Goal: Information Seeking & Learning: Learn about a topic

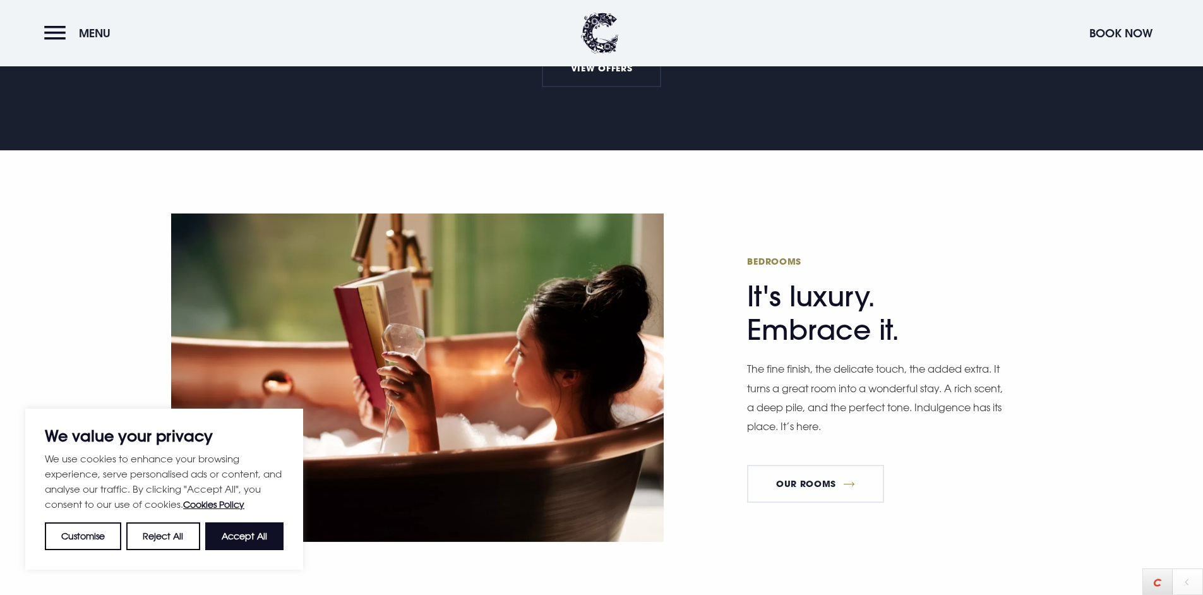
click at [241, 517] on div "We use cookies to enhance your browsing experience, serve personalised ads or c…" at bounding box center [164, 500] width 239 height 99
click at [244, 533] on button "Accept All" at bounding box center [244, 536] width 78 height 28
checkbox input "true"
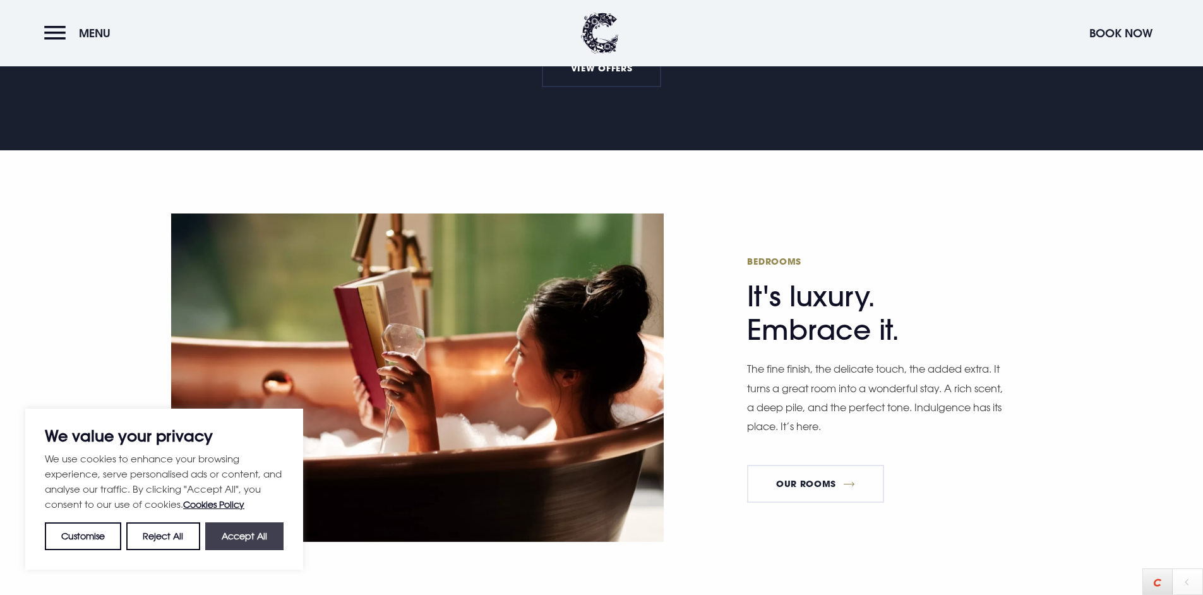
checkbox input "true"
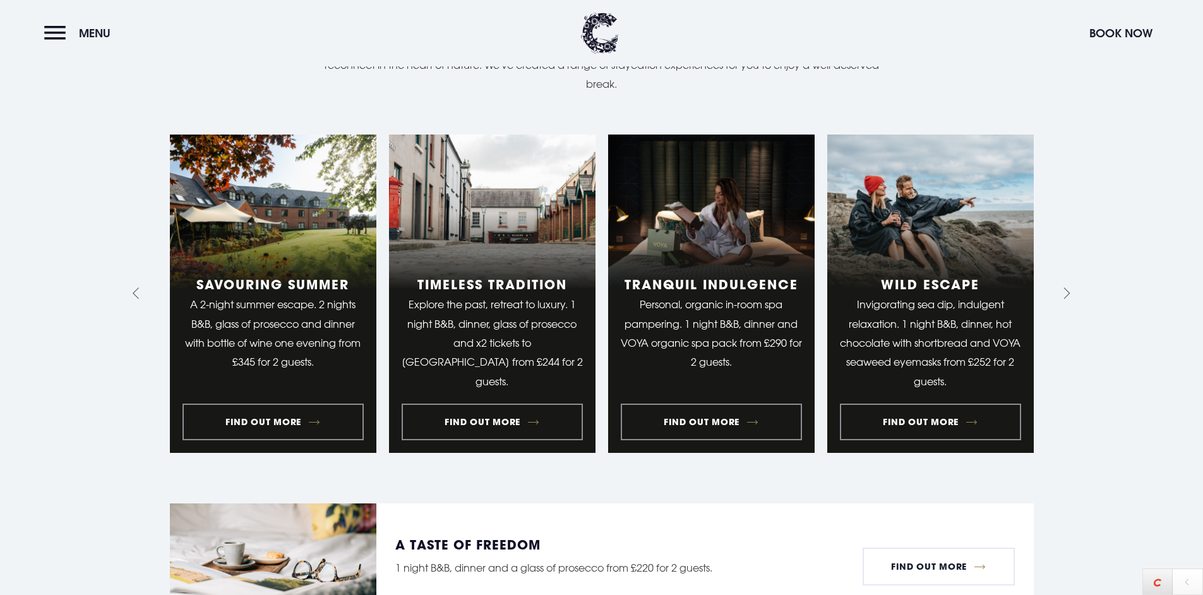
scroll to position [1454, 0]
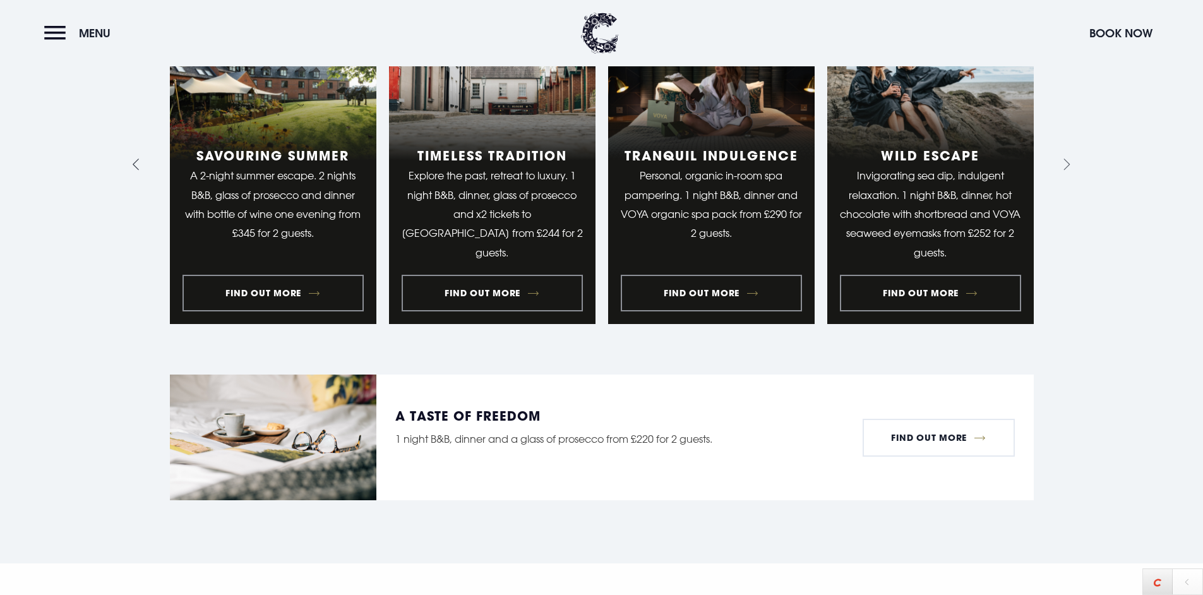
click at [140, 158] on icon "Go to last slide" at bounding box center [139, 164] width 12 height 12
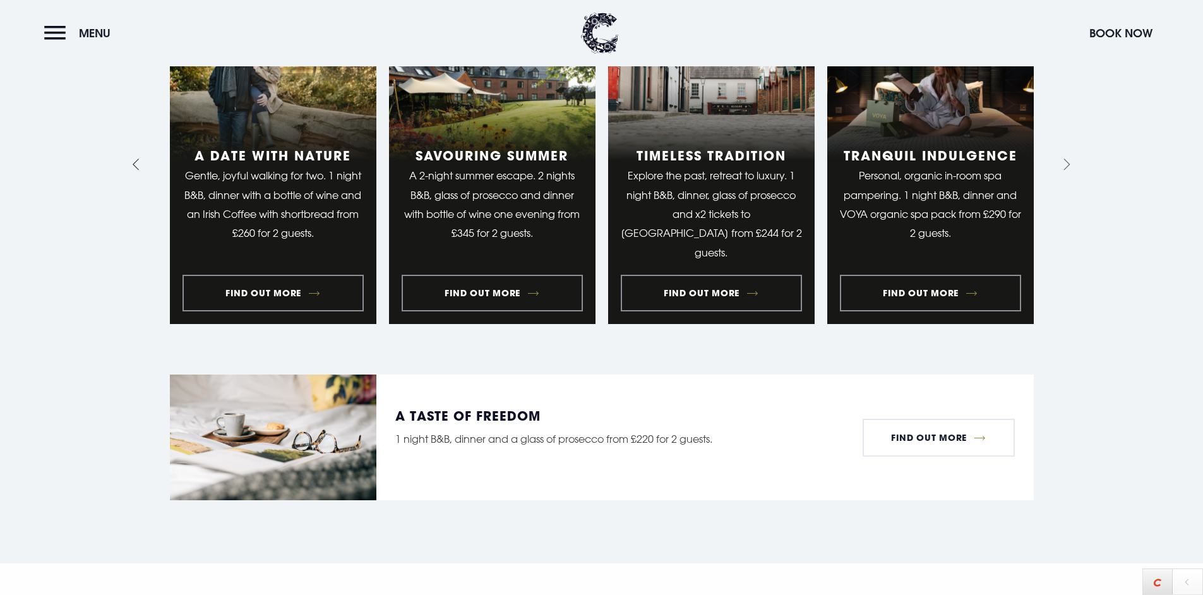
click at [140, 158] on icon "Go to last slide" at bounding box center [139, 164] width 12 height 12
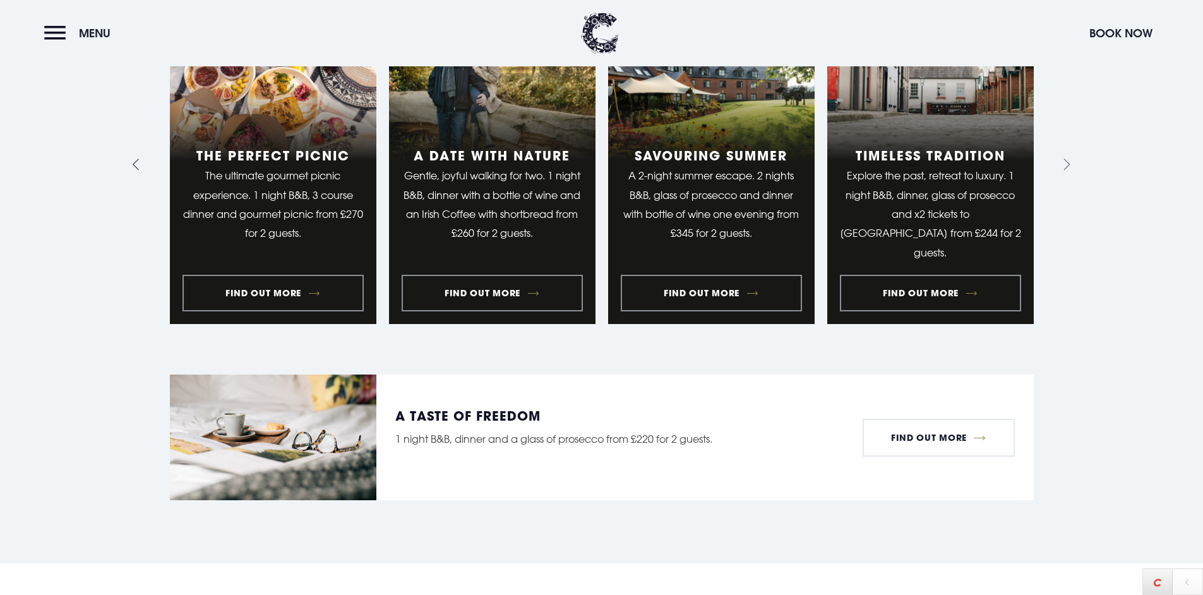
click at [140, 158] on icon "Go to last slide" at bounding box center [139, 164] width 12 height 12
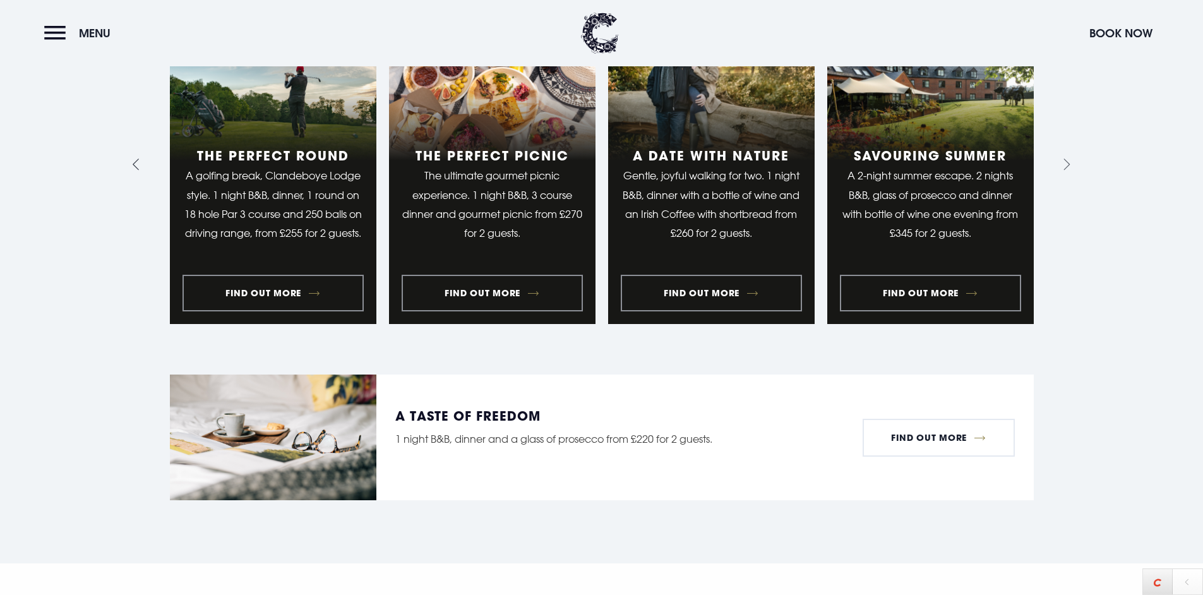
click at [140, 158] on icon "Go to last slide" at bounding box center [139, 164] width 12 height 12
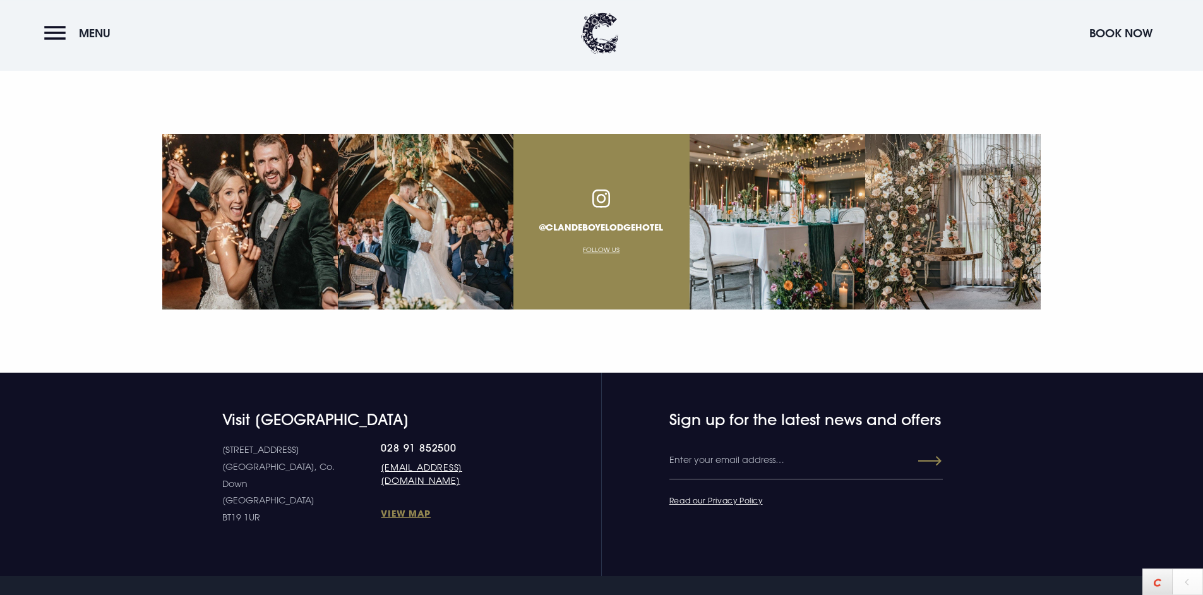
scroll to position [4657, 0]
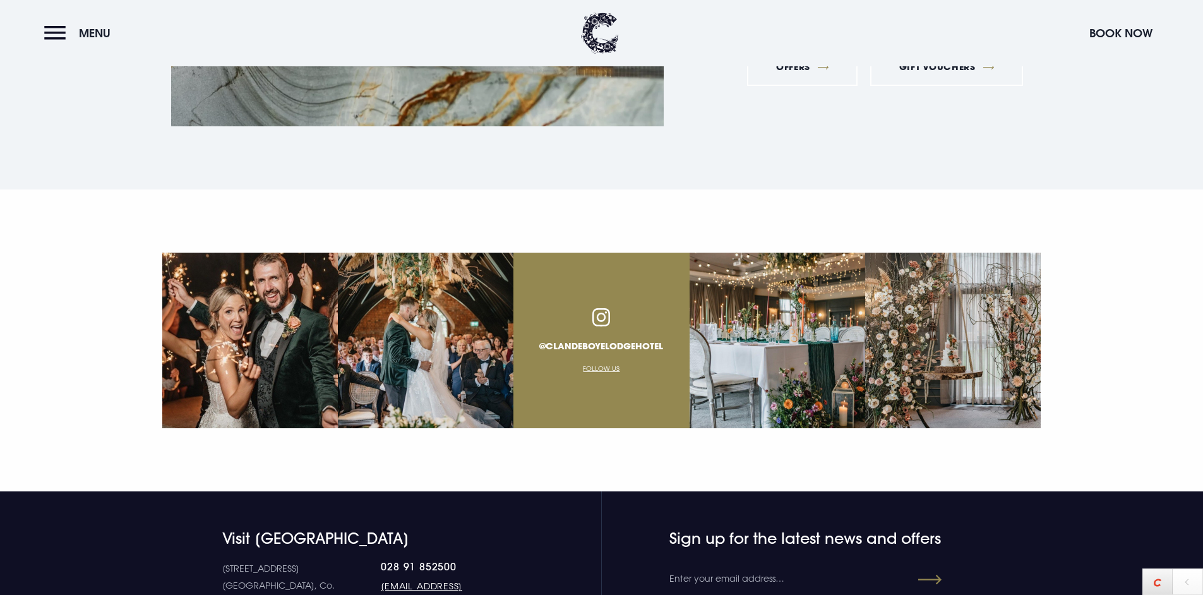
click at [229, 258] on img at bounding box center [249, 339] width 175 height 175
click at [478, 283] on img at bounding box center [425, 339] width 175 height 175
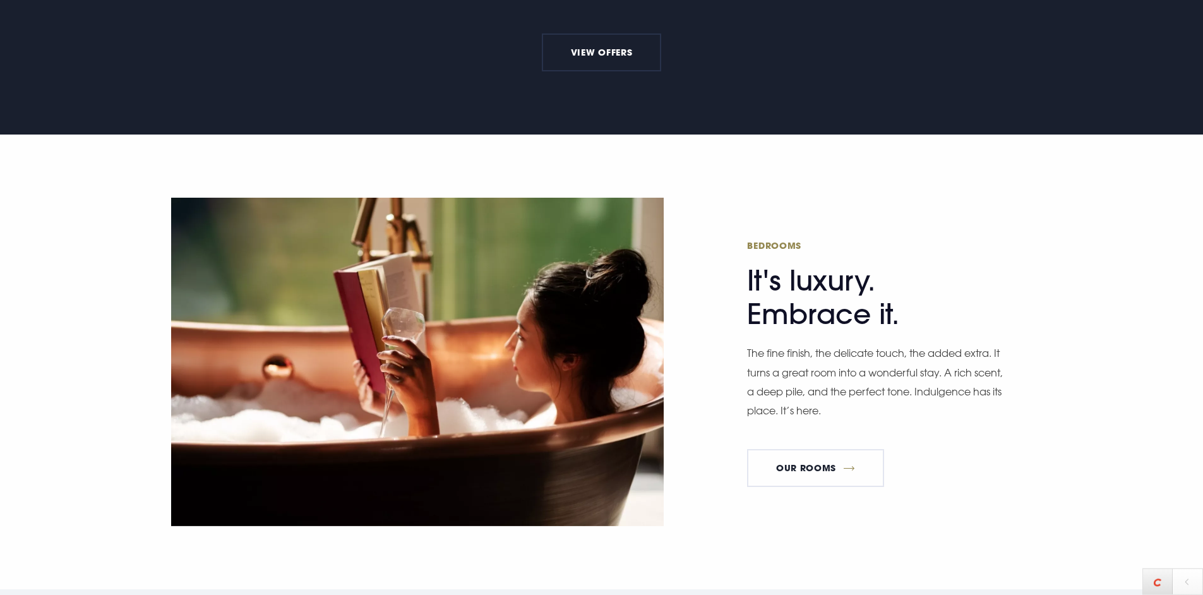
scroll to position [0, 0]
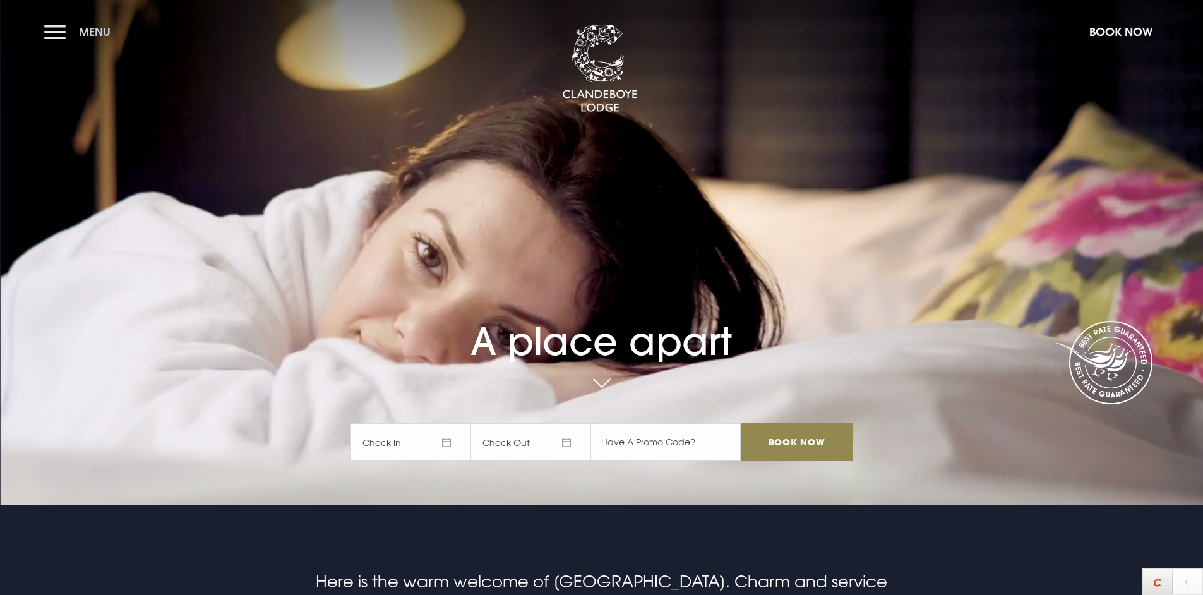
click at [62, 34] on button "Menu" at bounding box center [80, 31] width 73 height 27
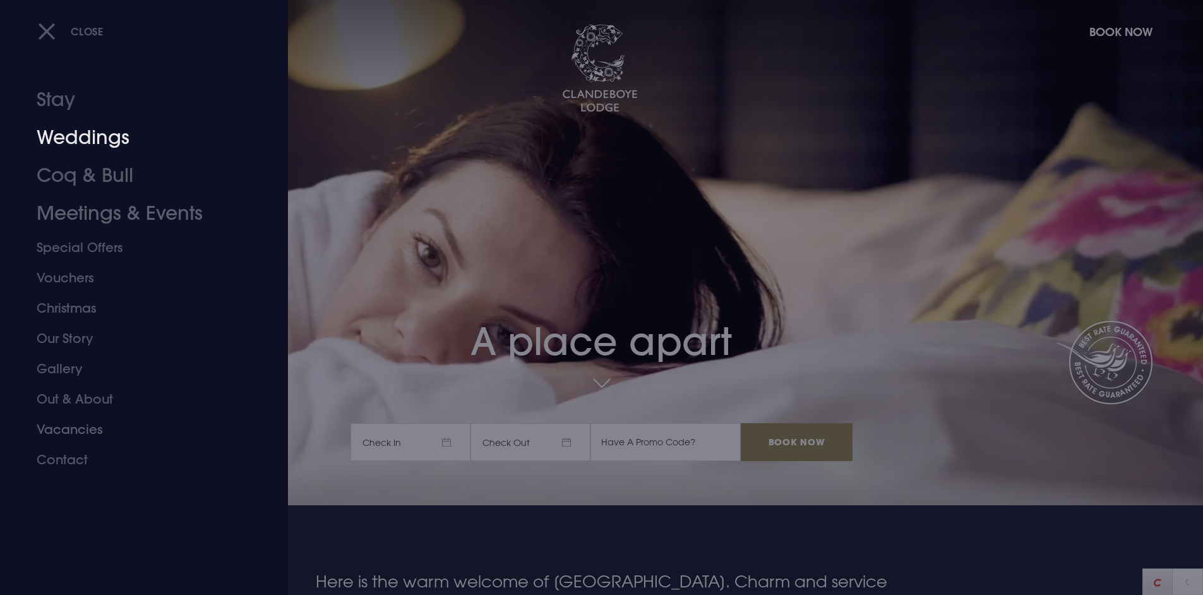
click at [63, 140] on link "Weddings" at bounding box center [136, 138] width 199 height 38
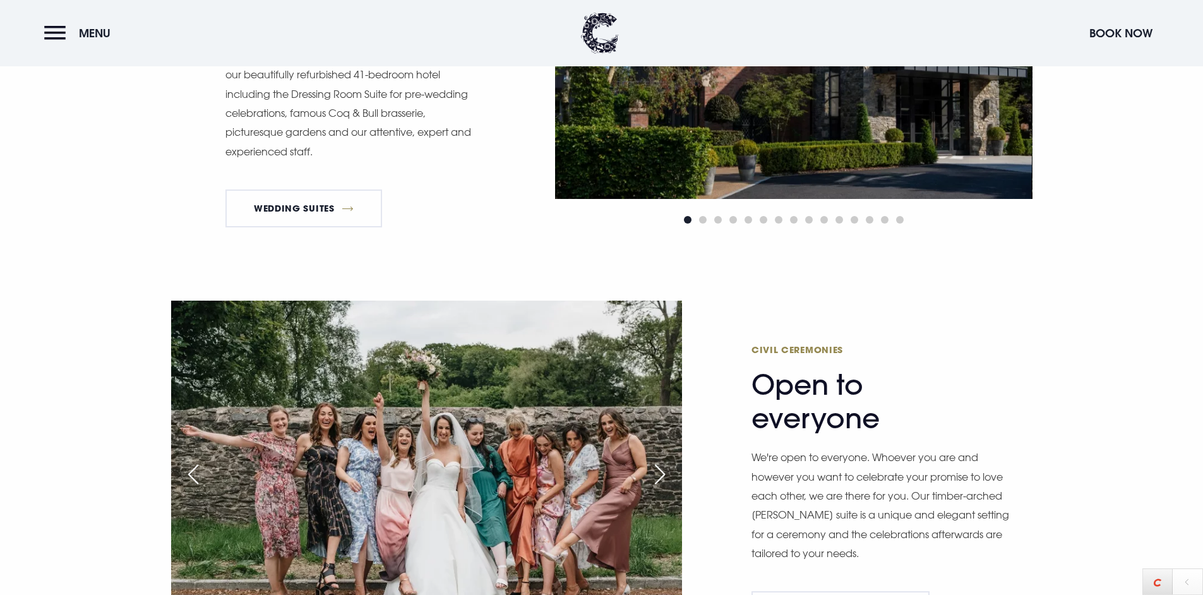
scroll to position [1424, 0]
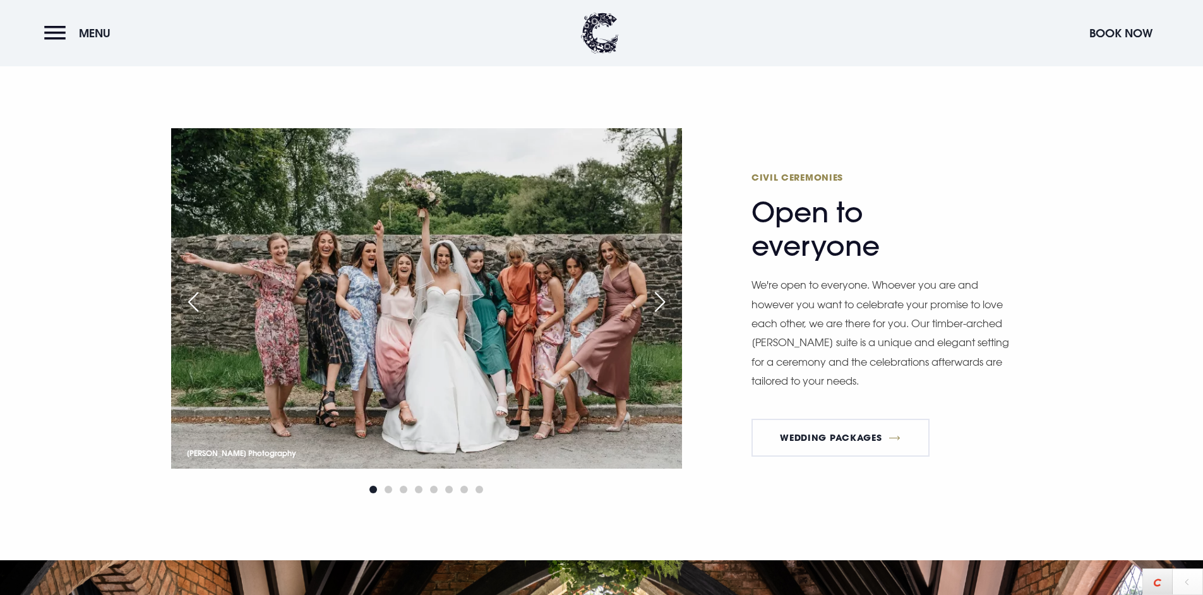
click at [654, 295] on div "Next slide" at bounding box center [660, 302] width 32 height 28
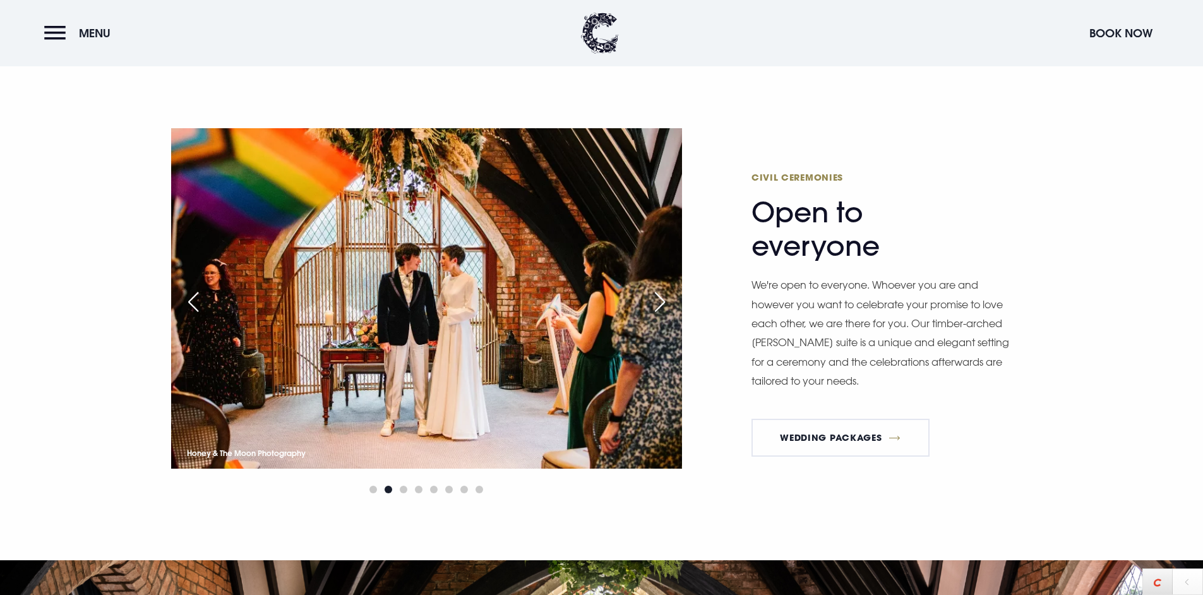
click at [654, 295] on div "Next slide" at bounding box center [660, 302] width 32 height 28
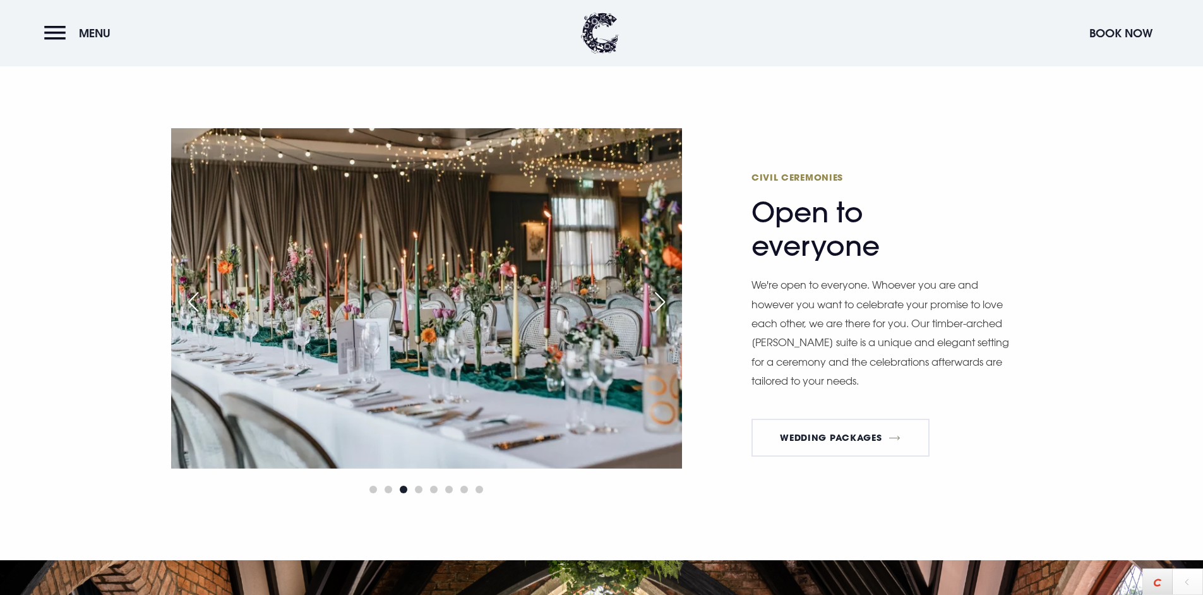
click at [654, 295] on div "Next slide" at bounding box center [660, 302] width 32 height 28
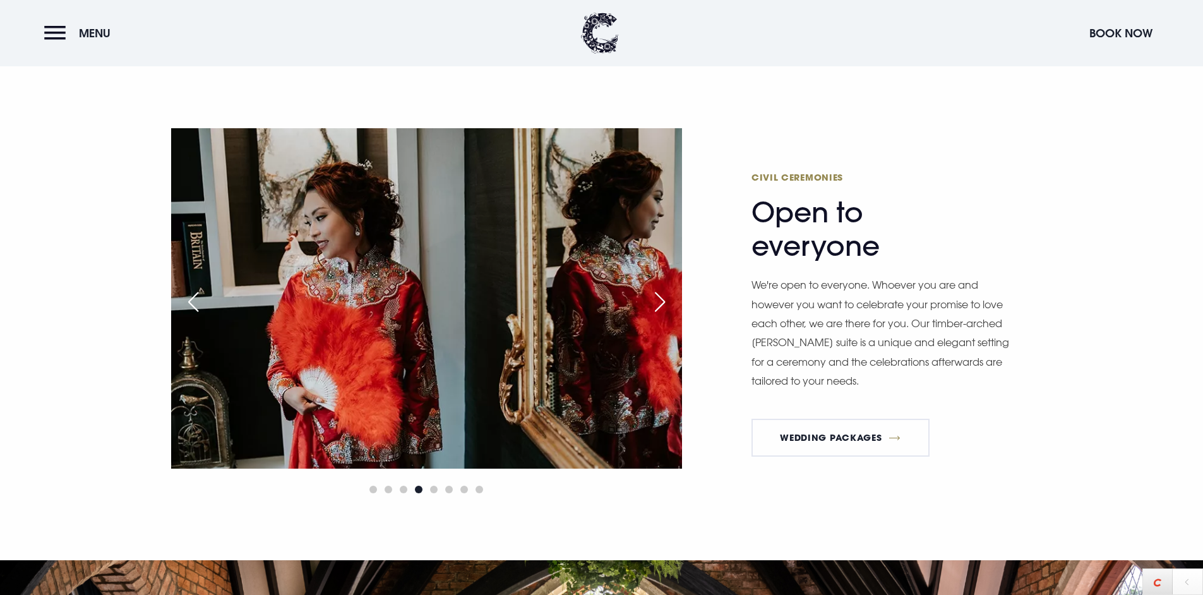
click at [654, 295] on div "Next slide" at bounding box center [660, 302] width 32 height 28
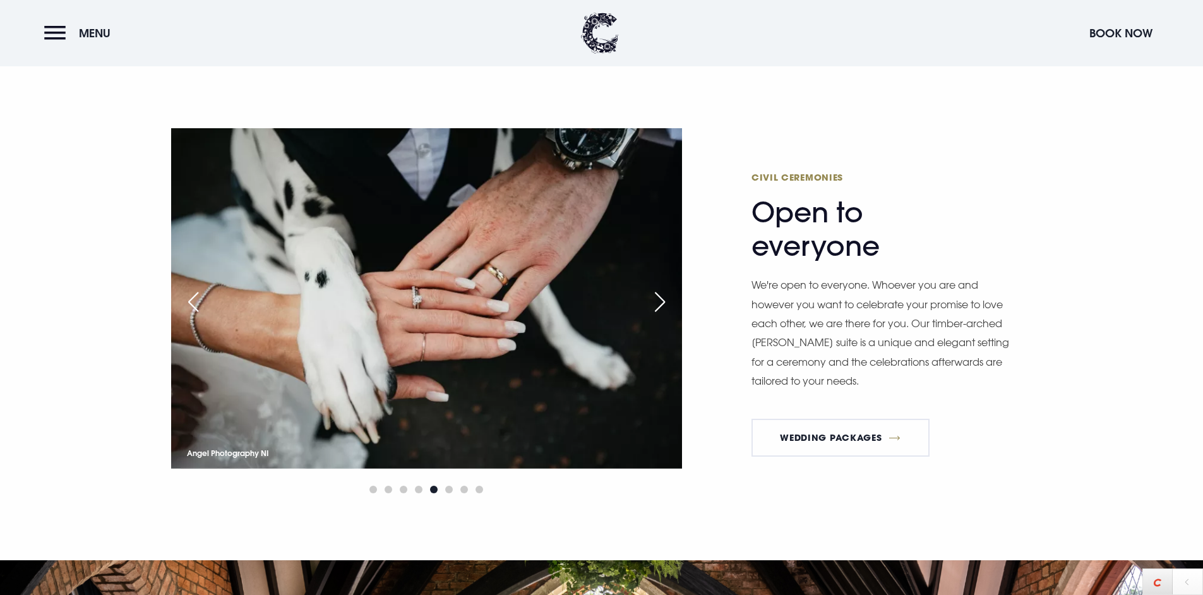
click at [654, 295] on div "Next slide" at bounding box center [660, 302] width 32 height 28
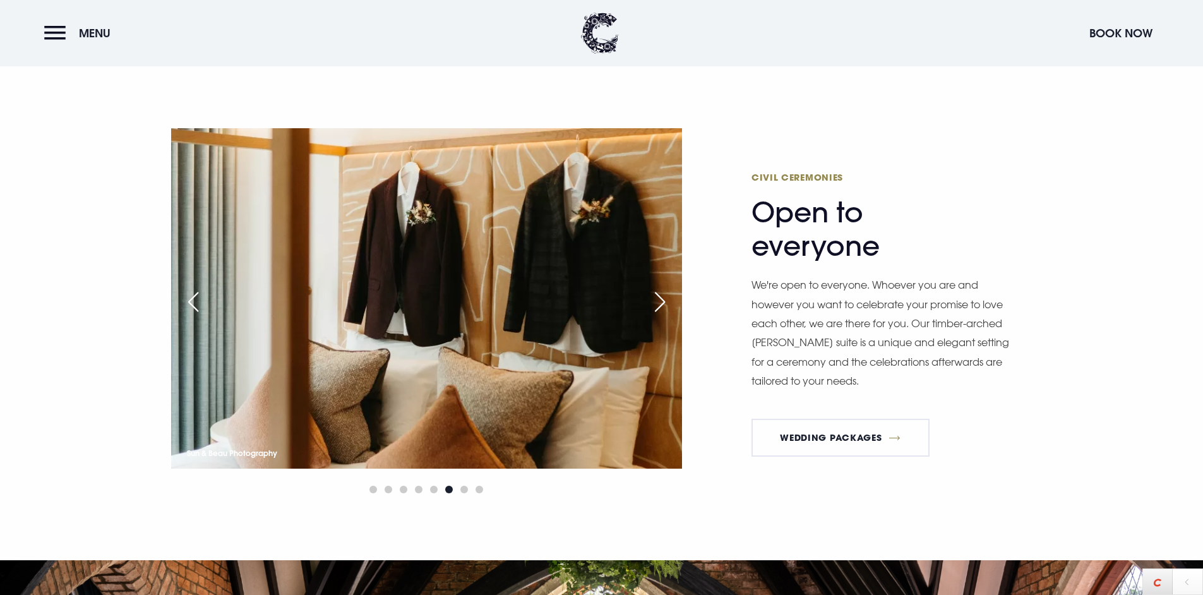
click at [654, 295] on div "Next slide" at bounding box center [660, 302] width 32 height 28
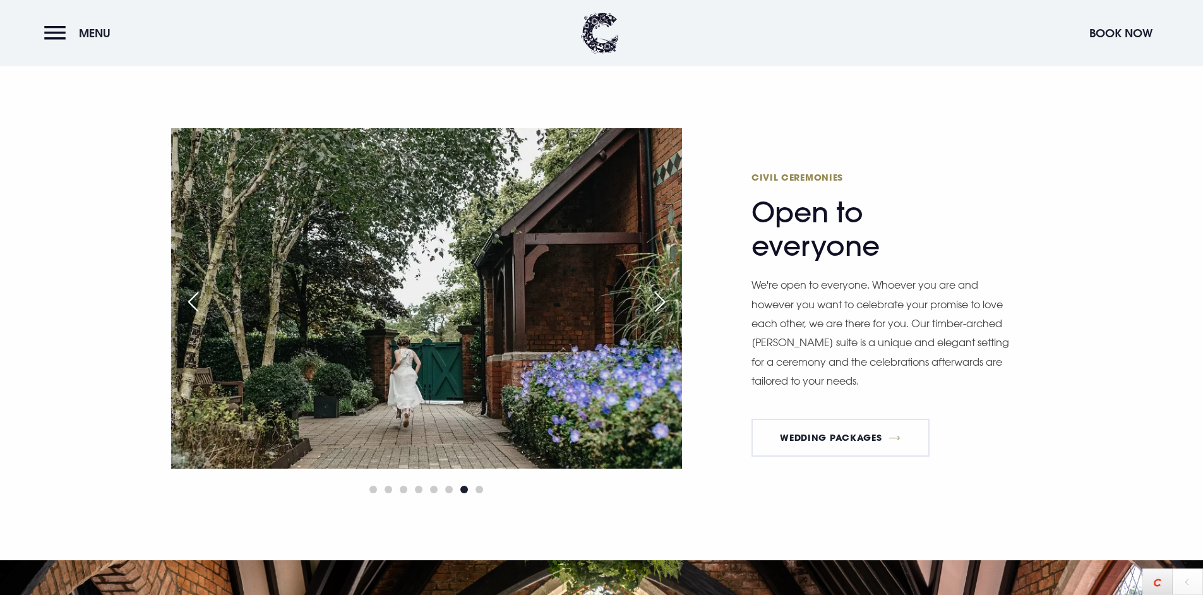
click at [201, 305] on div "Previous slide" at bounding box center [193, 302] width 32 height 28
click at [174, 302] on img at bounding box center [426, 298] width 511 height 340
click at [177, 300] on div "Previous slide" at bounding box center [193, 302] width 32 height 28
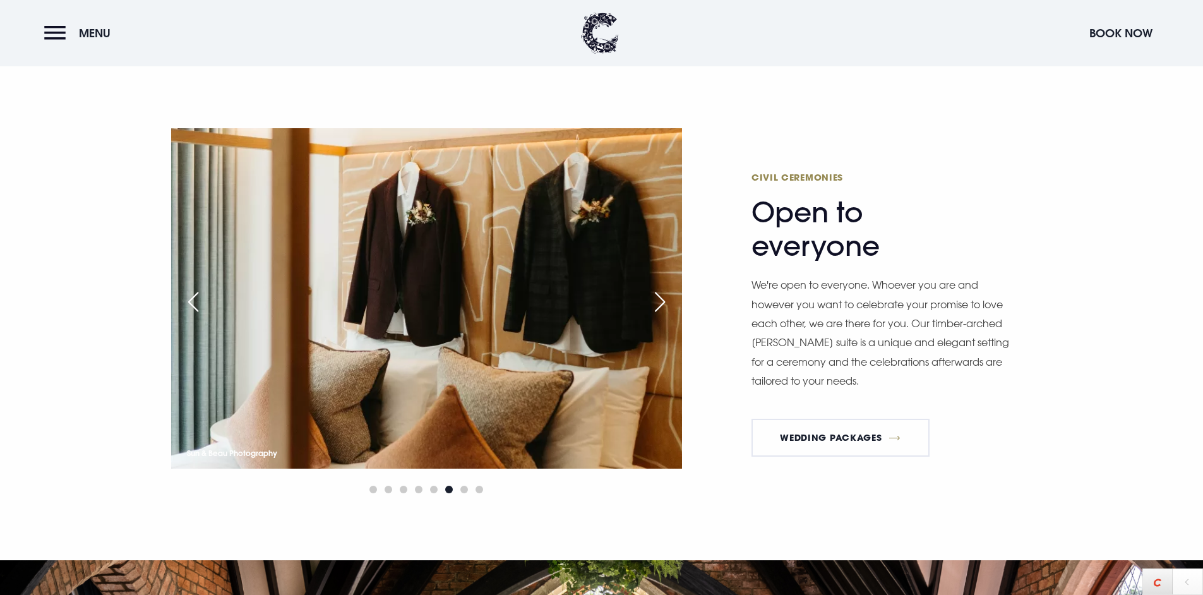
click at [658, 304] on div "Next slide" at bounding box center [660, 302] width 32 height 28
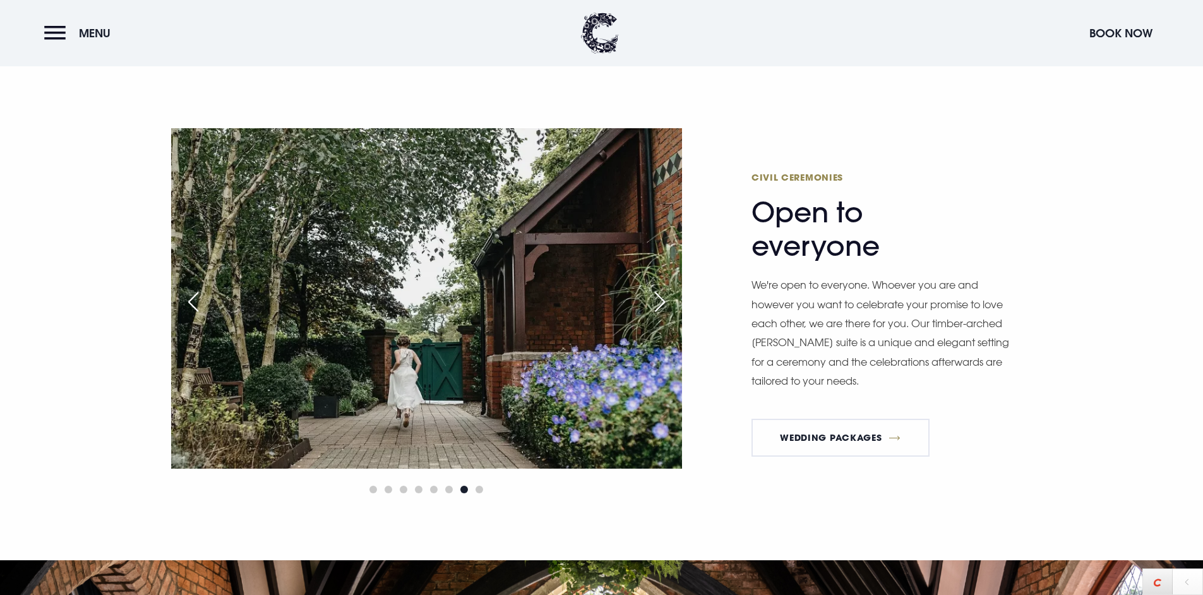
click at [658, 304] on div "Next slide" at bounding box center [660, 302] width 32 height 28
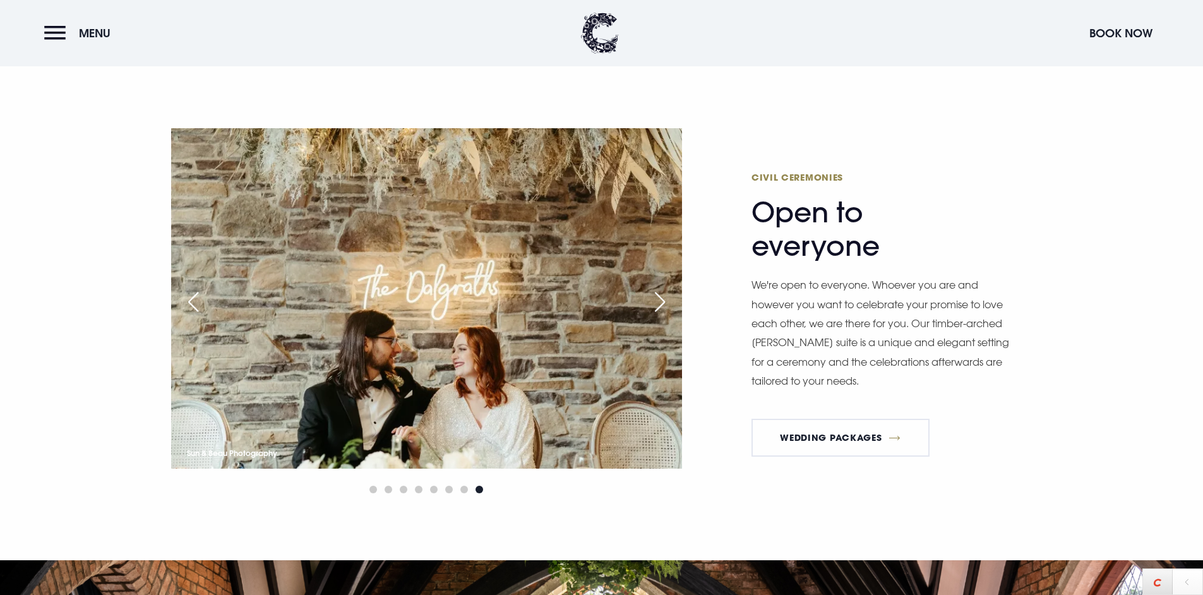
click at [658, 304] on div "Next slide" at bounding box center [660, 302] width 32 height 28
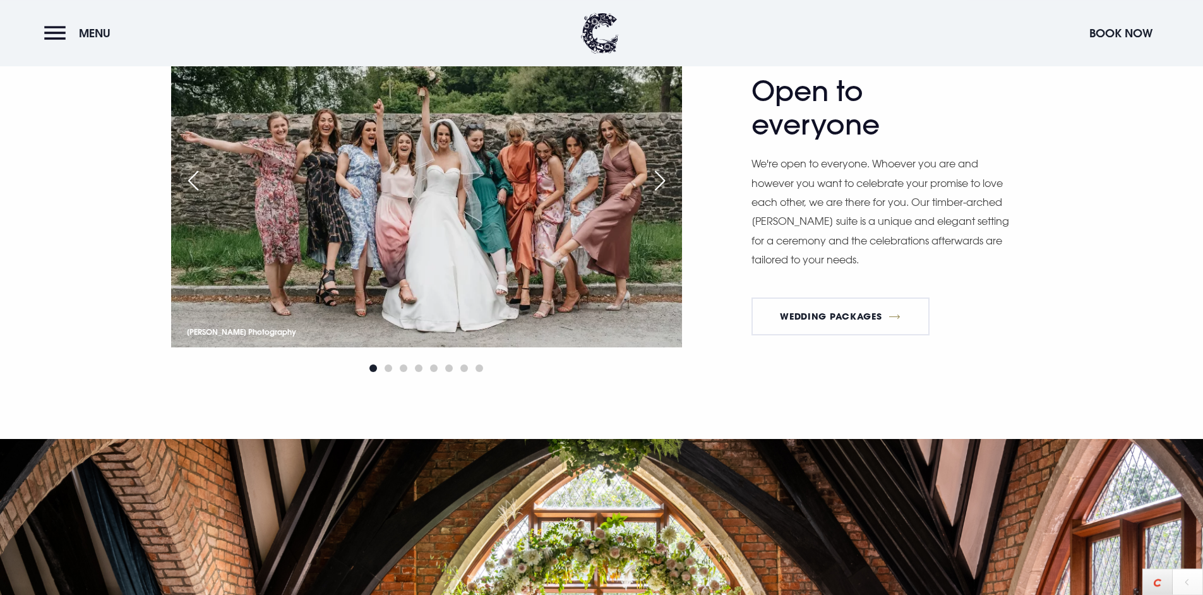
scroll to position [1475, 0]
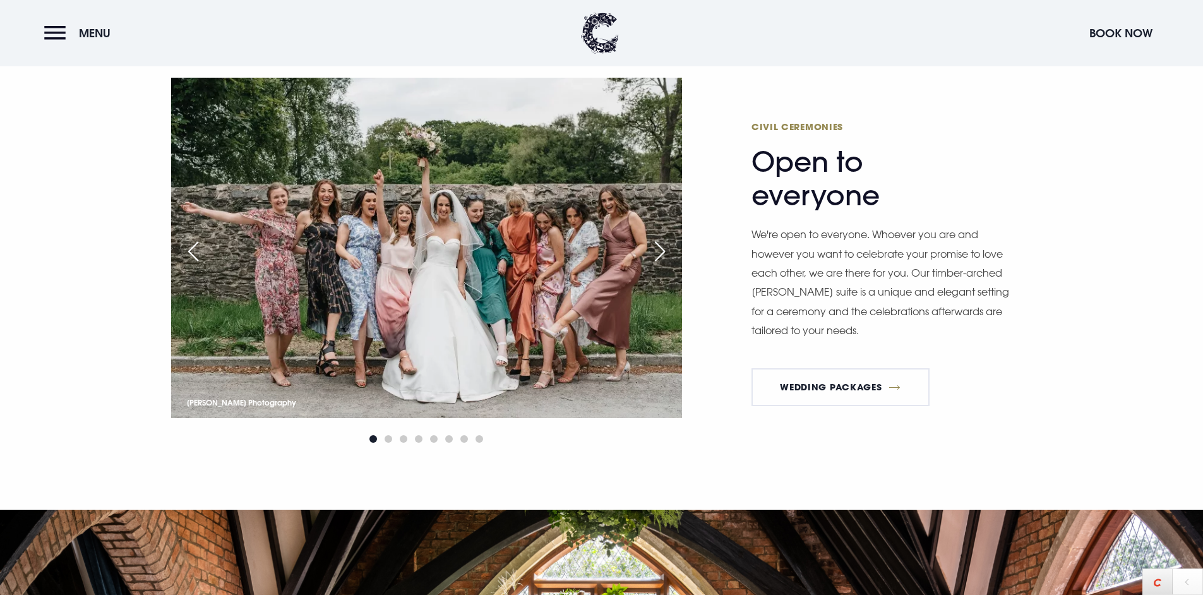
click at [193, 247] on div "Previous slide" at bounding box center [193, 251] width 32 height 28
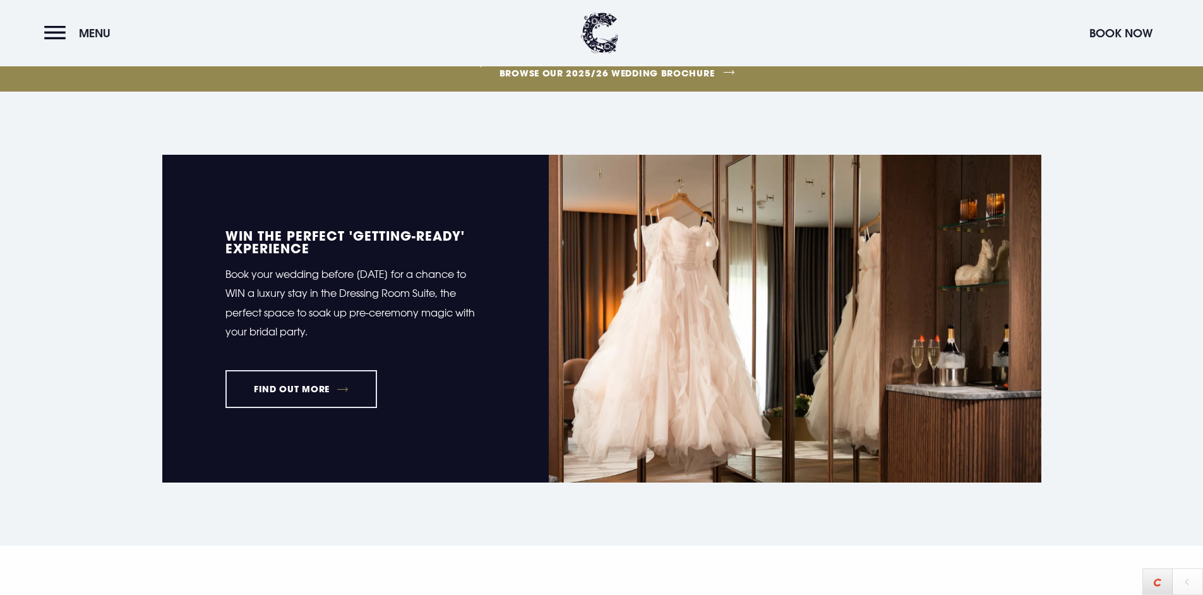
scroll to position [0, 0]
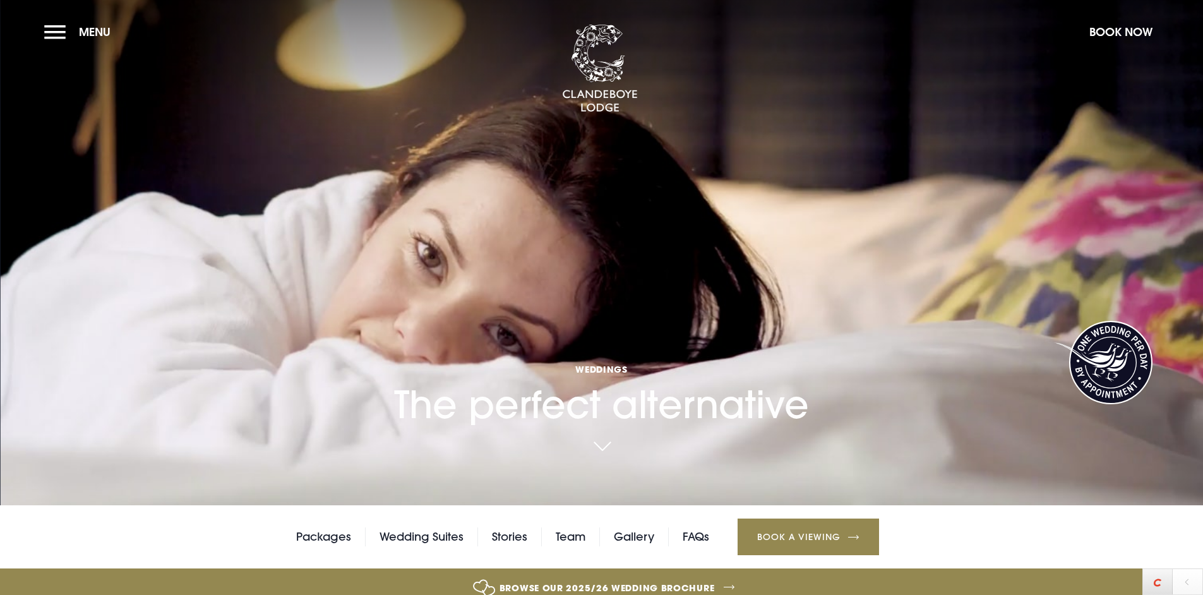
click at [1130, 370] on link at bounding box center [1102, 362] width 99 height 83
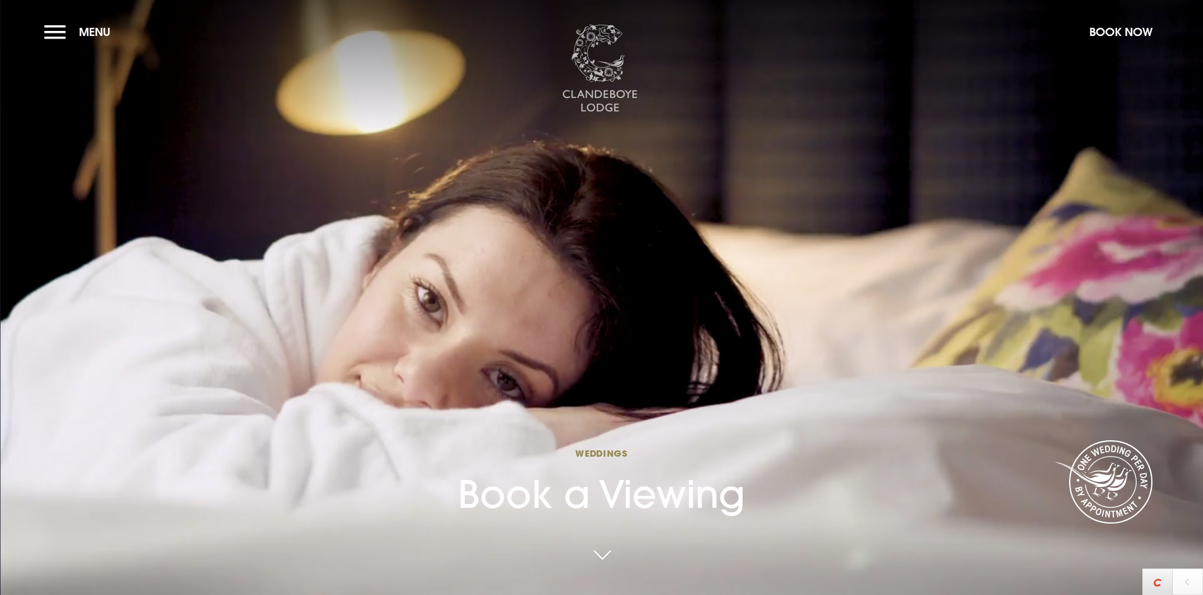
click at [591, 62] on img at bounding box center [600, 69] width 76 height 88
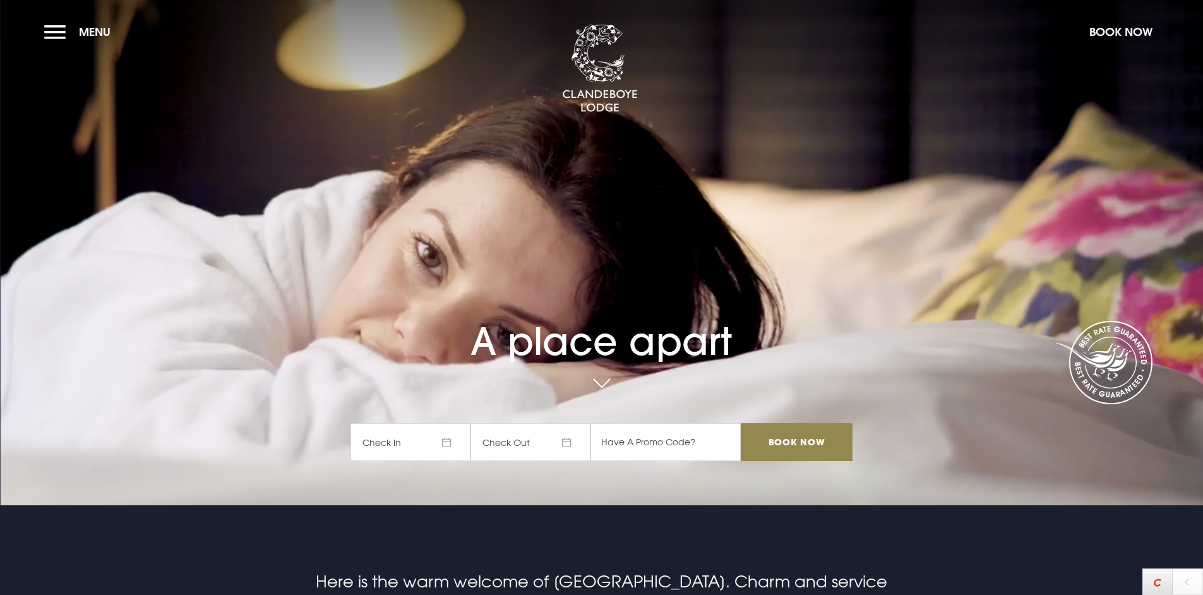
click at [1001, 167] on video "Your browser does not support the video tag." at bounding box center [601, 252] width 1203 height 673
click at [923, 188] on video "Your browser does not support the video tag." at bounding box center [601, 252] width 1203 height 673
click at [964, 195] on video "Your browser does not support the video tag." at bounding box center [601, 252] width 1203 height 673
click at [840, 198] on div "A place apart Check In Check Out Mon Tue Wed Thur Fri Sat Sun Mon Tue Wed Thur …" at bounding box center [601, 324] width 516 height 299
click at [561, 236] on div "A place apart Check In Check Out Mon Tue Wed Thur Fri Sat Sun Mon Tue Wed Thur …" at bounding box center [601, 324] width 516 height 299
